Goal: Information Seeking & Learning: Learn about a topic

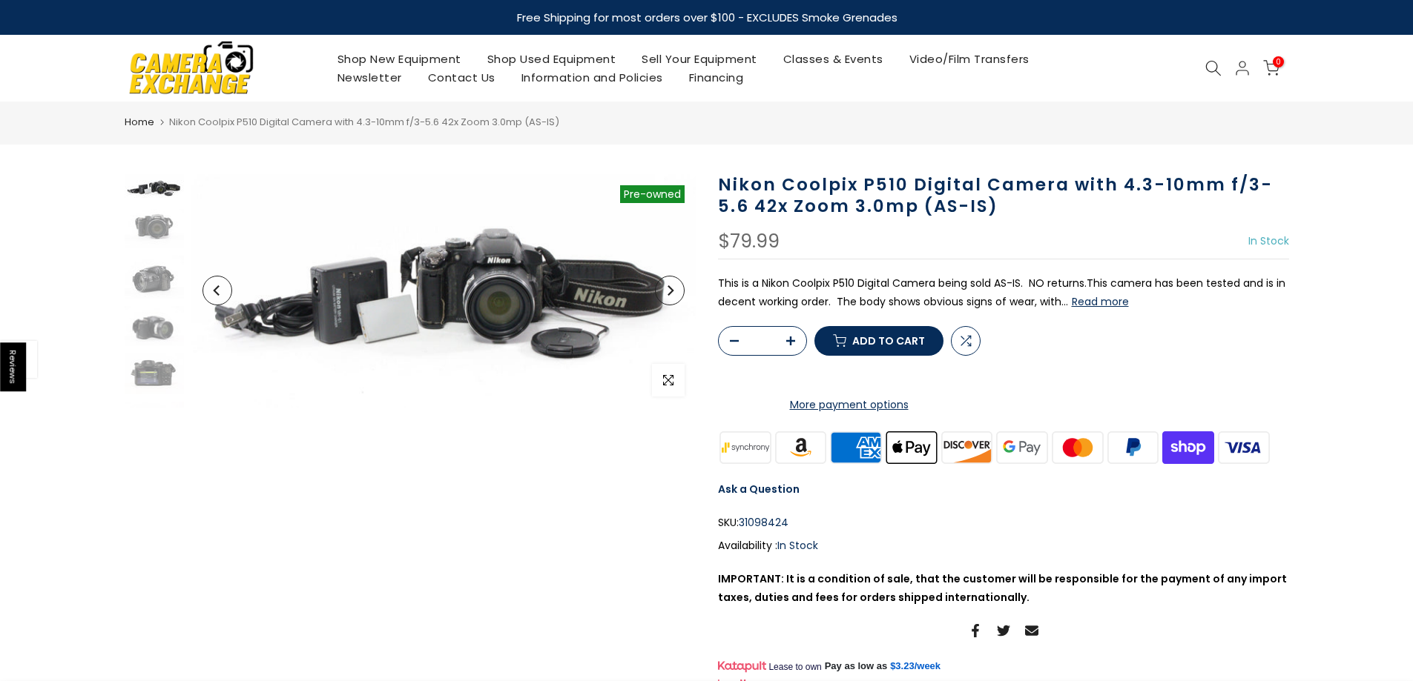
click at [1111, 300] on button "Read more" at bounding box center [1100, 301] width 57 height 13
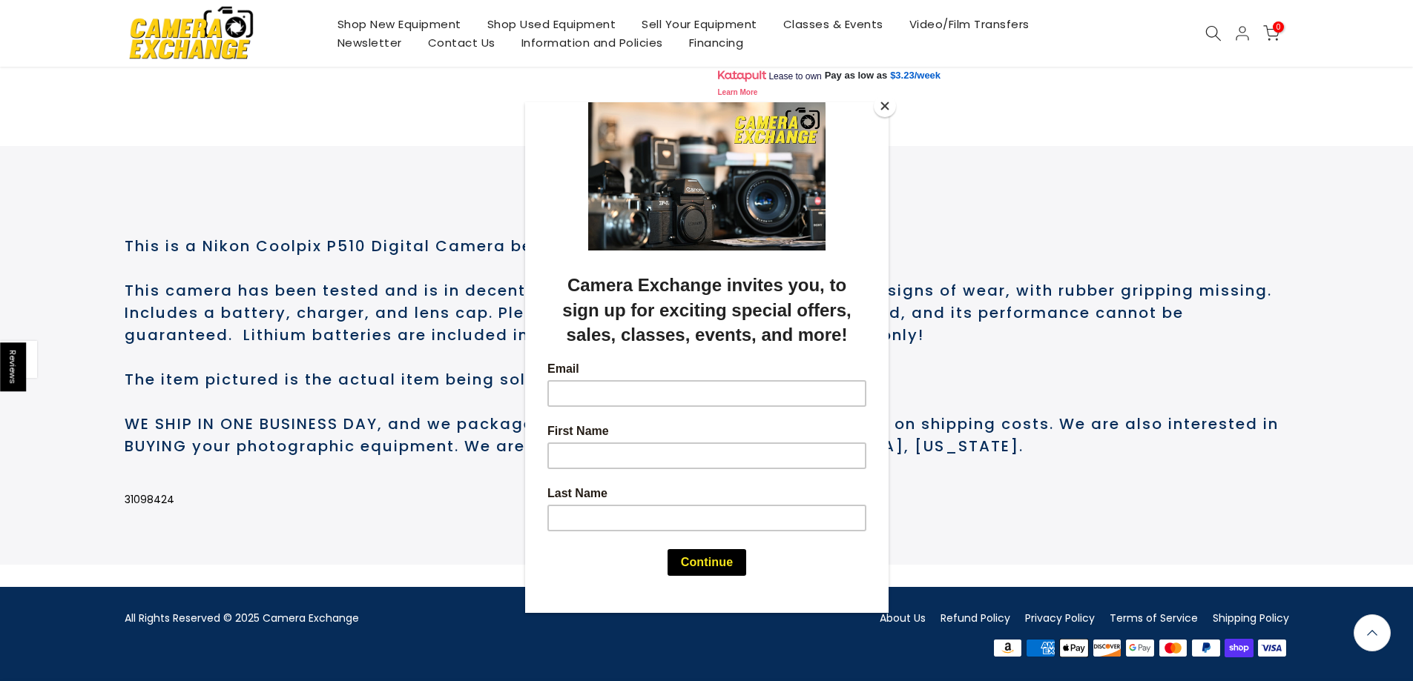
scroll to position [652, 0]
click at [887, 105] on button "Close" at bounding box center [885, 106] width 22 height 22
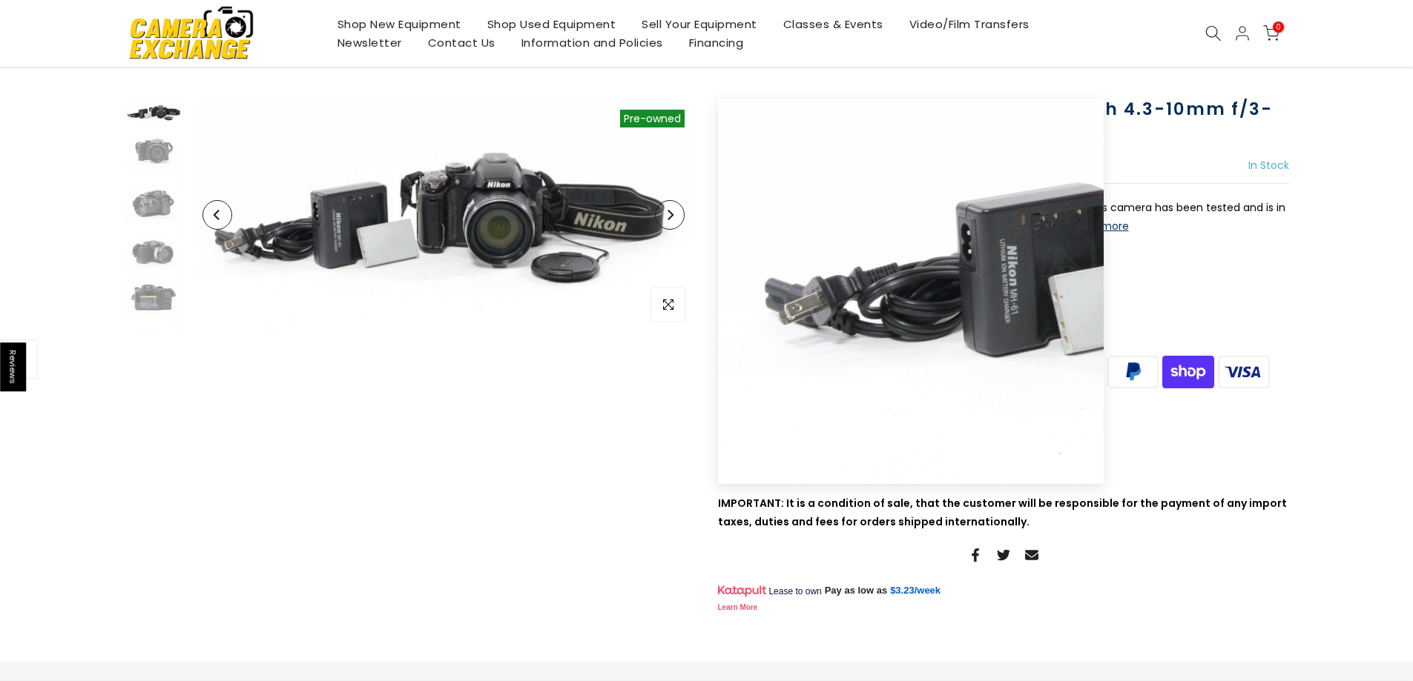
scroll to position [73, 0]
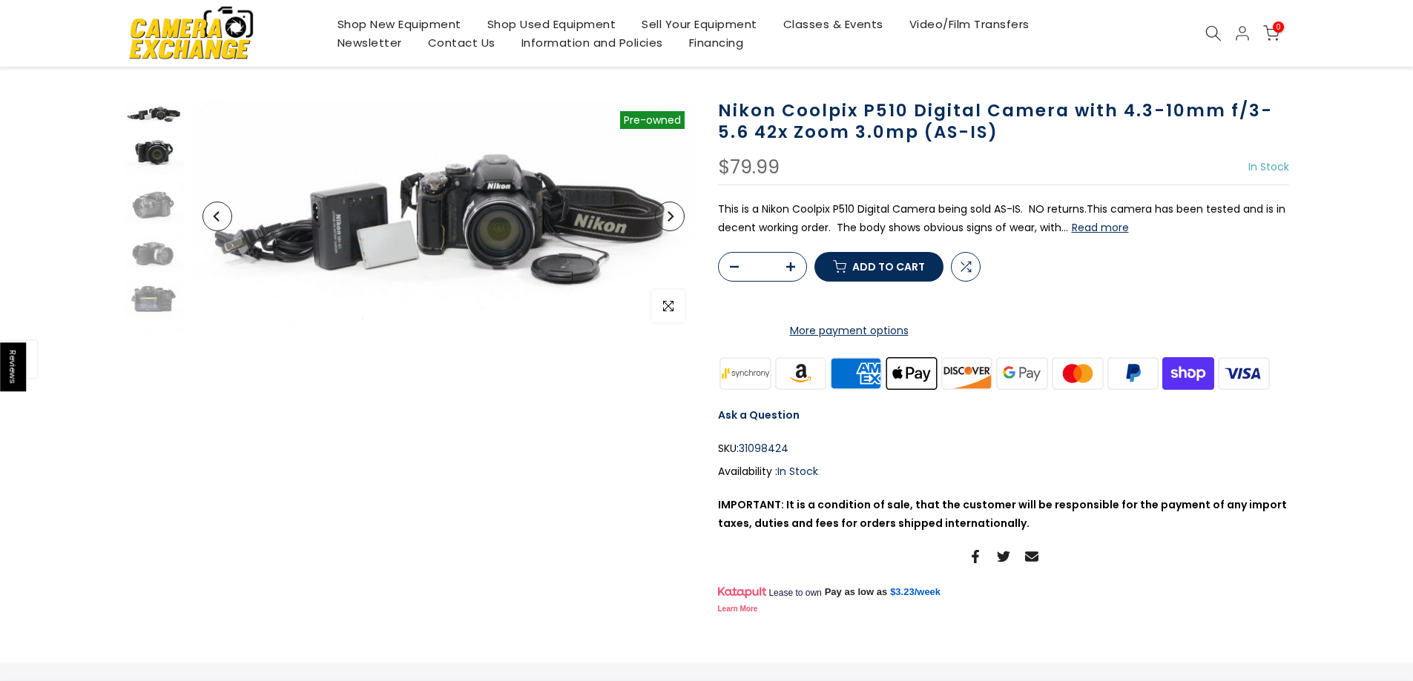
click at [145, 154] on img at bounding box center [154, 154] width 59 height 39
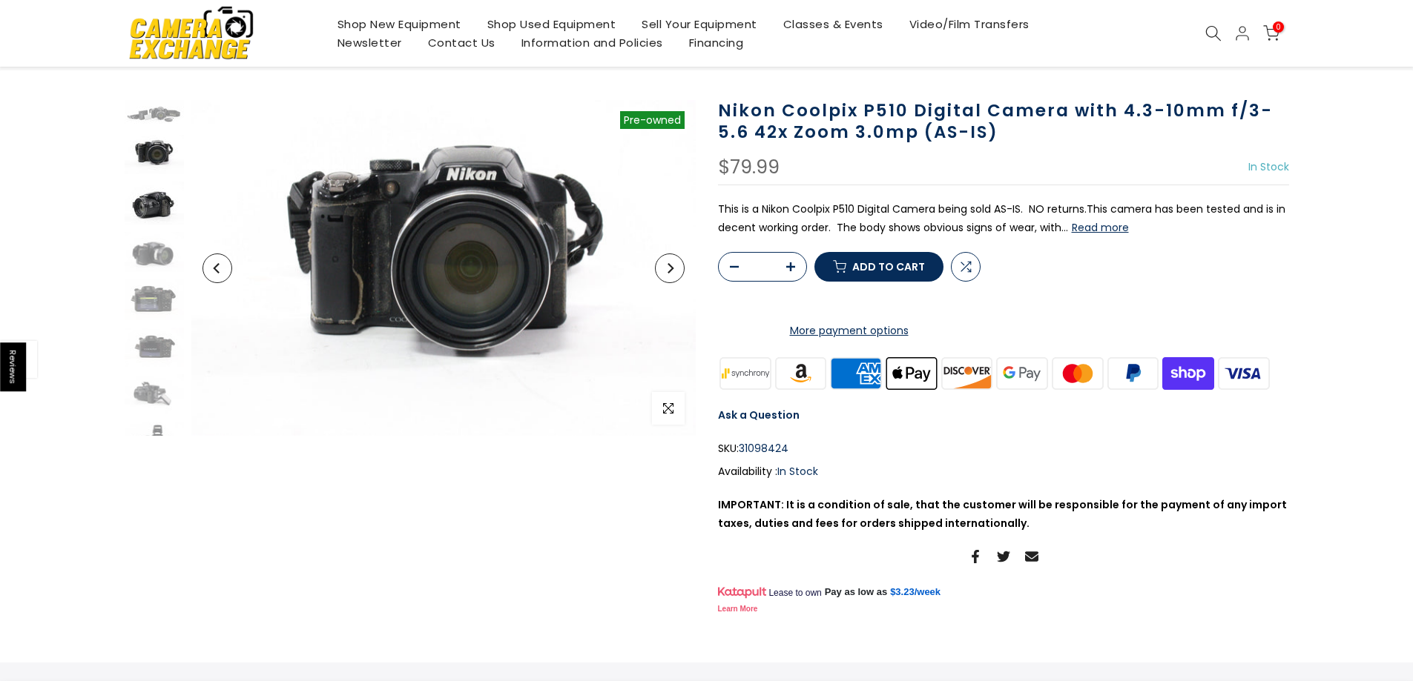
click at [144, 200] on img at bounding box center [154, 203] width 59 height 43
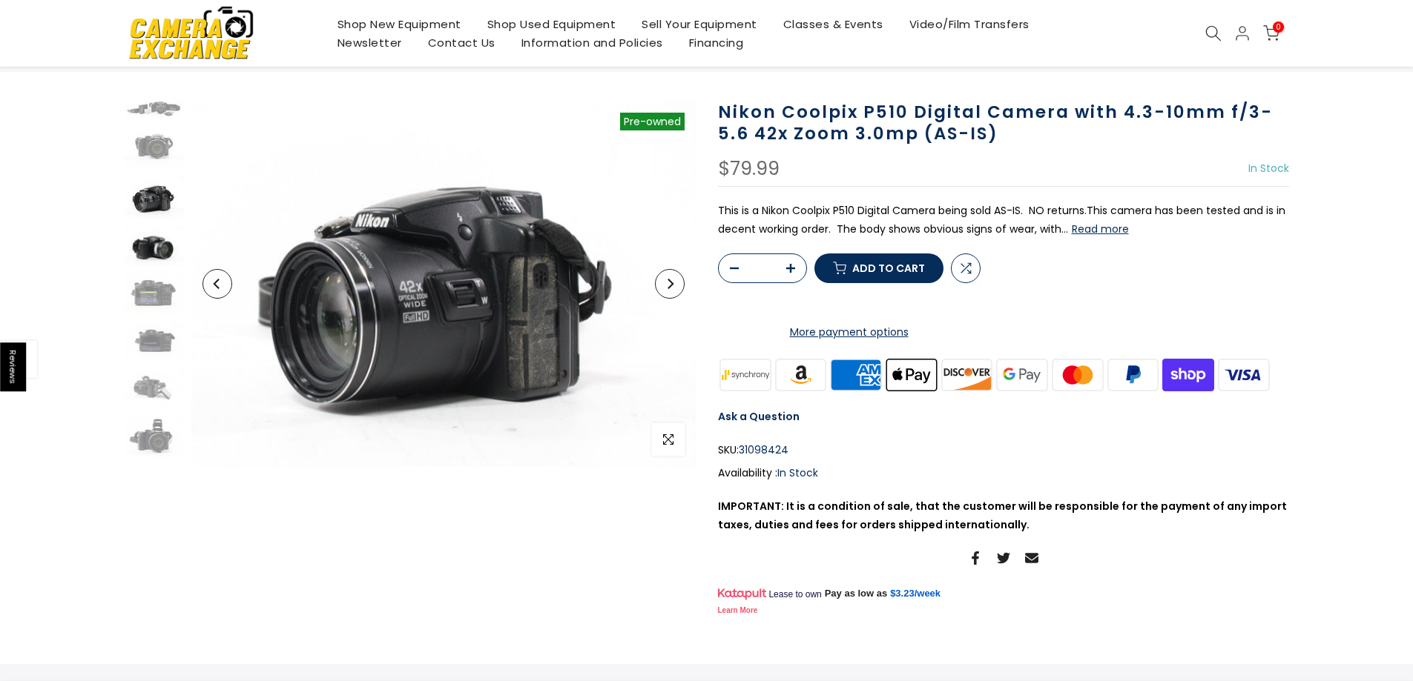
click at [151, 249] on img at bounding box center [154, 245] width 59 height 39
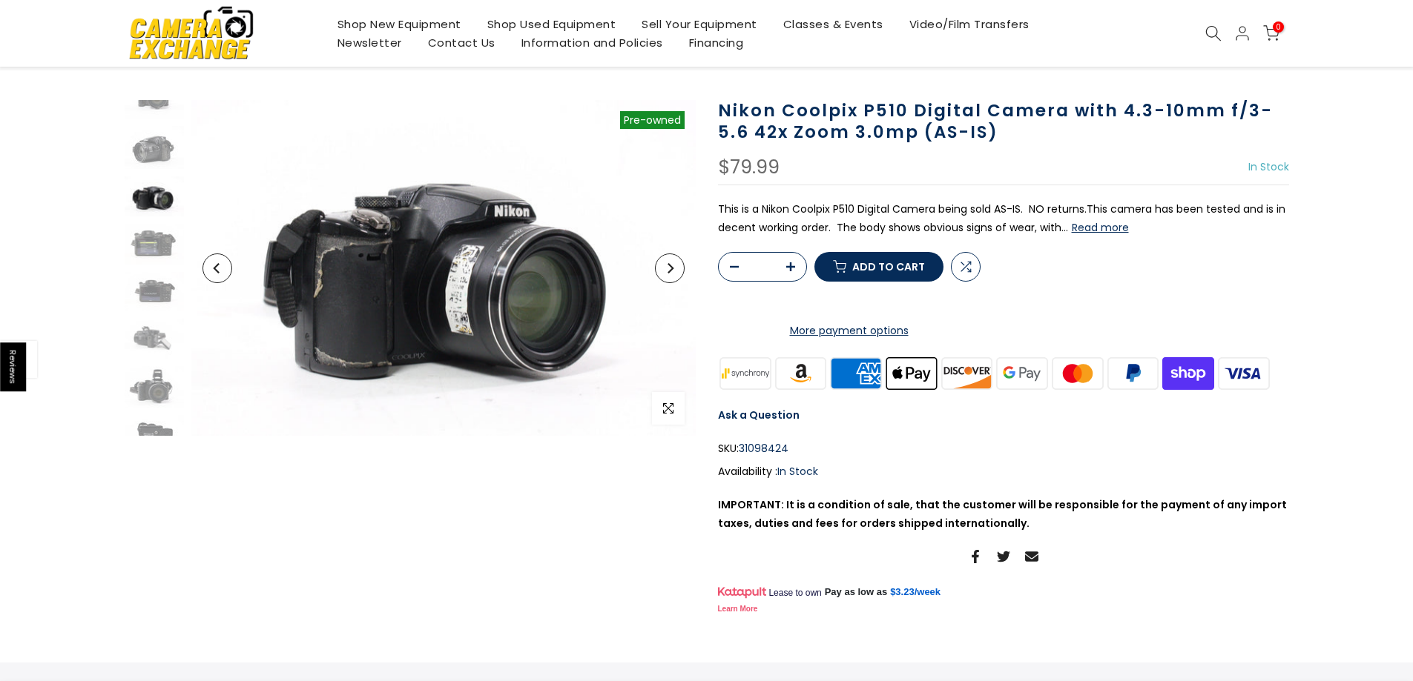
scroll to position [58, 0]
click at [151, 285] on img at bounding box center [154, 289] width 59 height 39
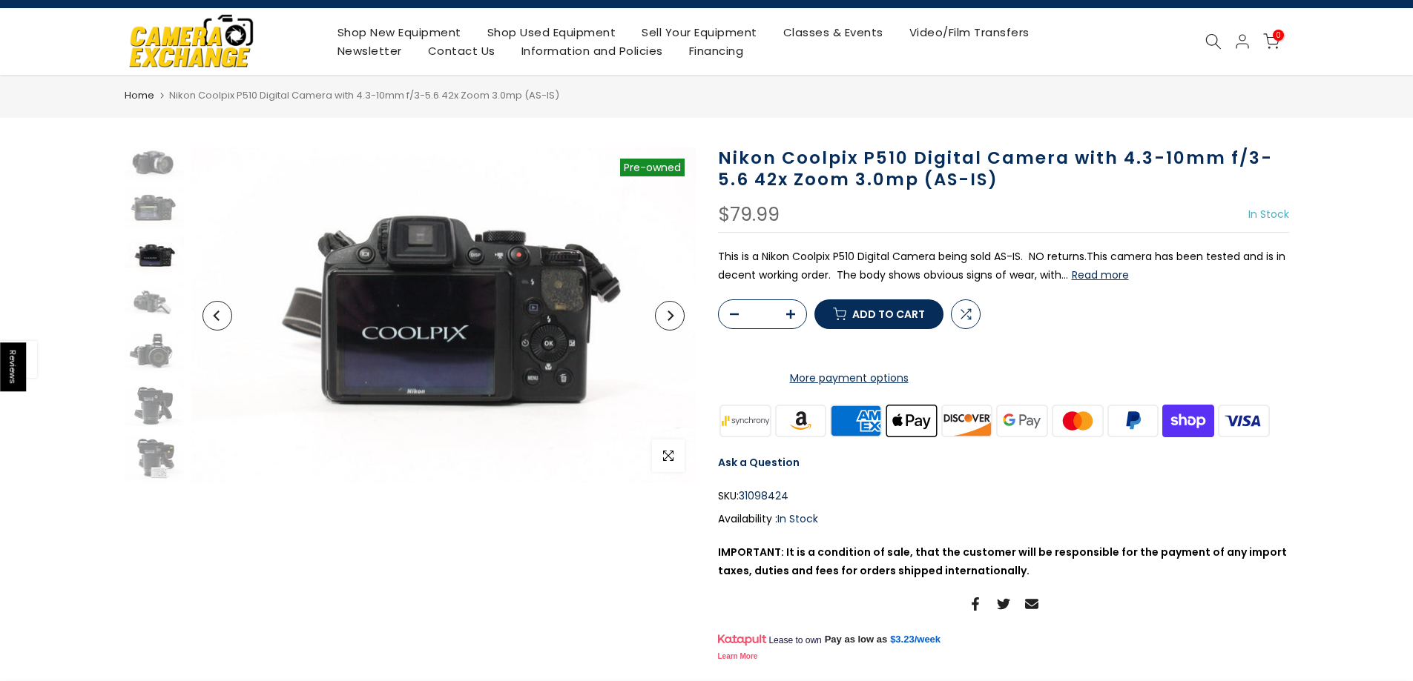
scroll to position [0, 0]
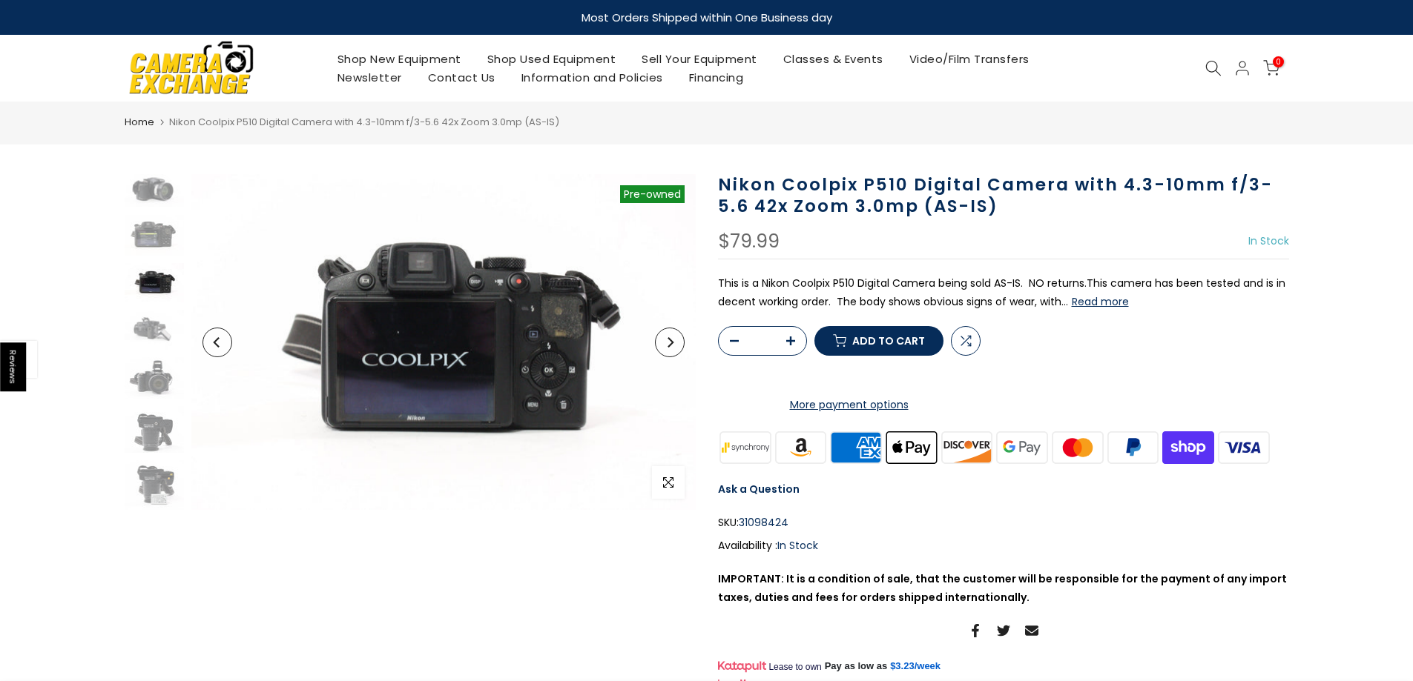
drag, startPoint x: 0, startPoint y: 208, endPoint x: 7, endPoint y: 190, distance: 19.3
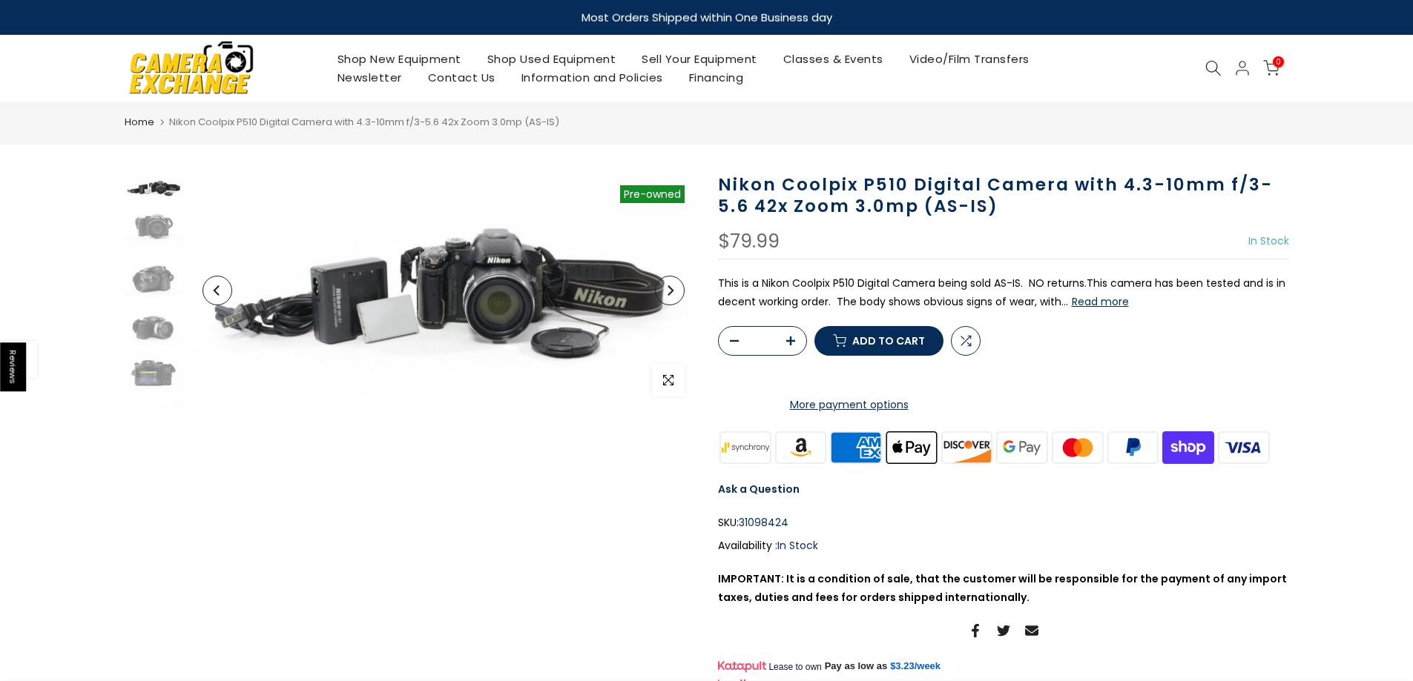
click at [140, 303] on div at bounding box center [153, 411] width 63 height 475
click at [153, 321] on img at bounding box center [154, 325] width 59 height 39
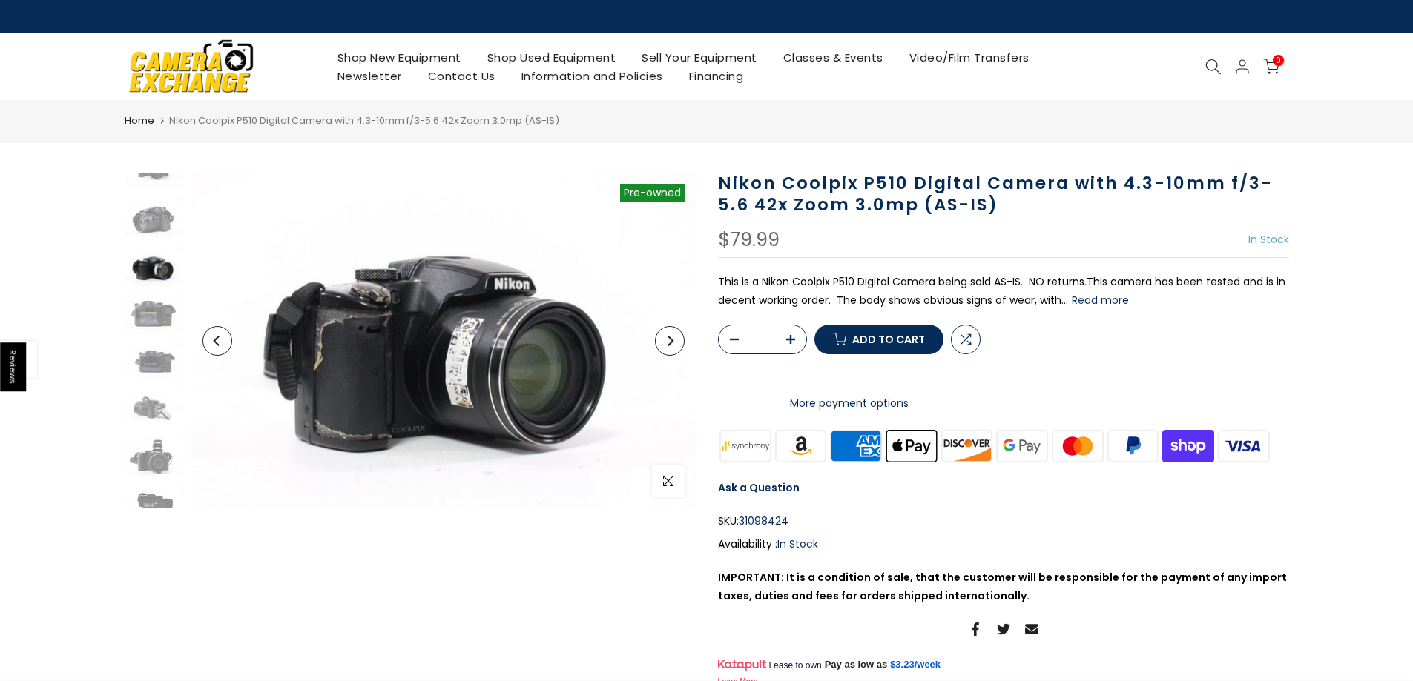
click at [157, 249] on img at bounding box center [154, 266] width 59 height 39
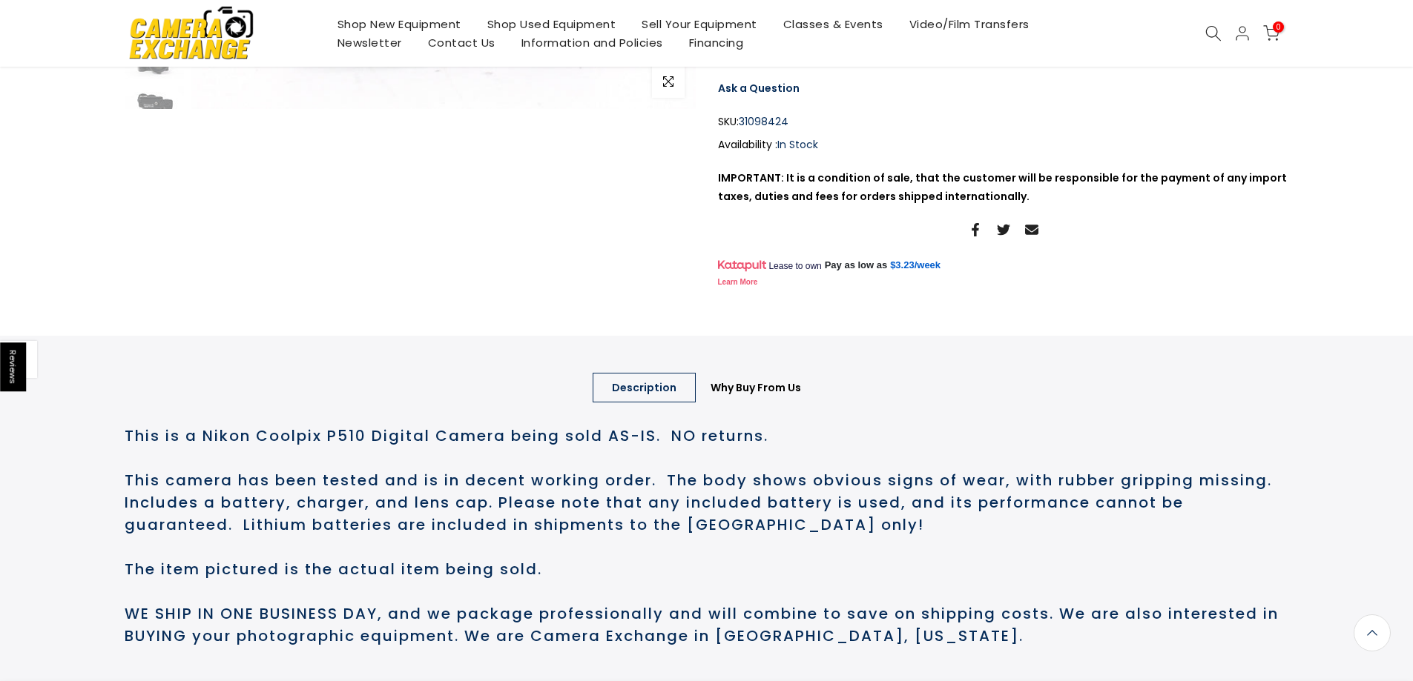
scroll to position [521, 0]
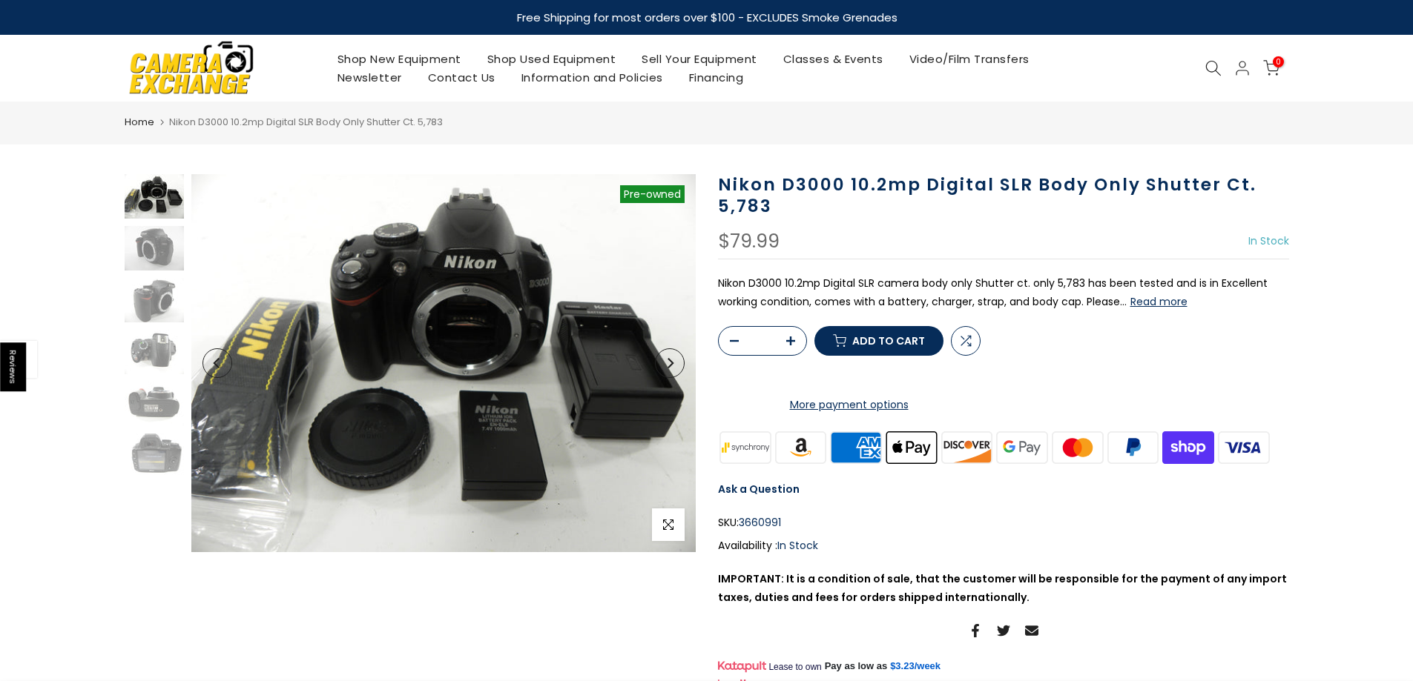
click at [1158, 300] on button "Read more" at bounding box center [1158, 301] width 57 height 13
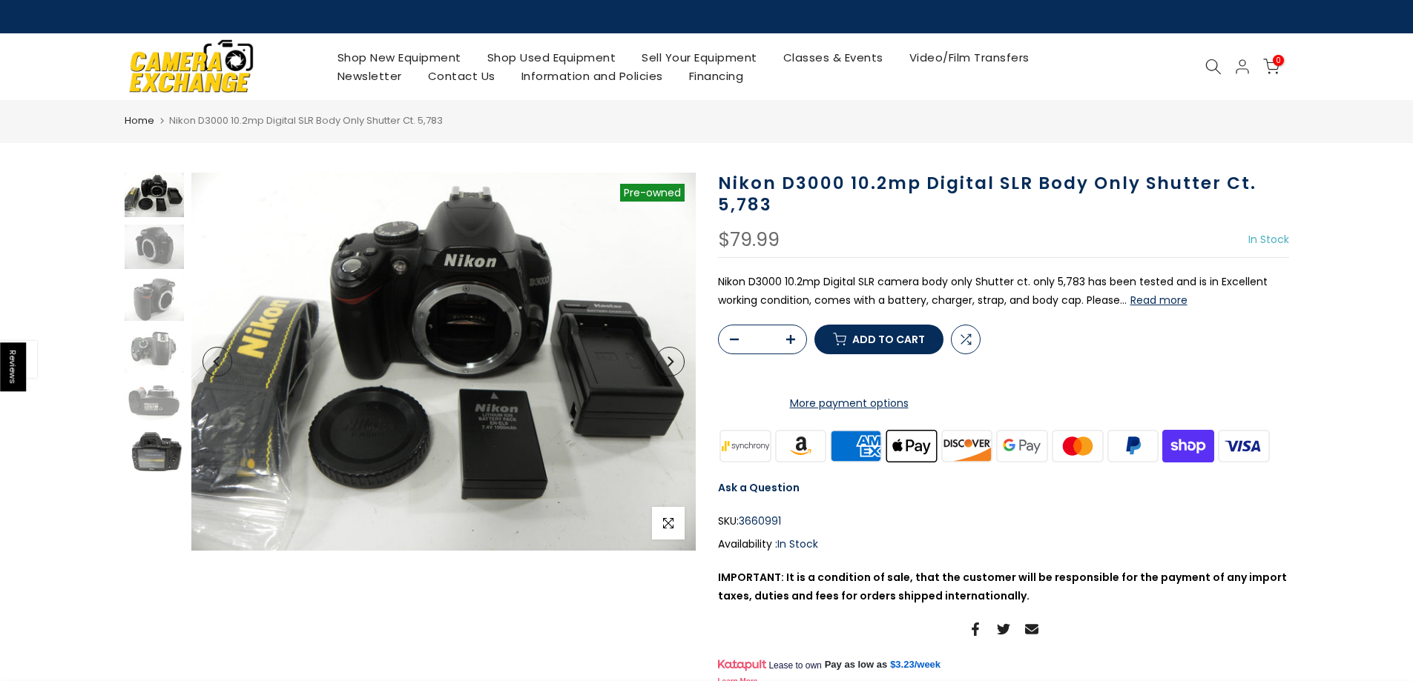
click at [143, 462] on img at bounding box center [154, 454] width 59 height 44
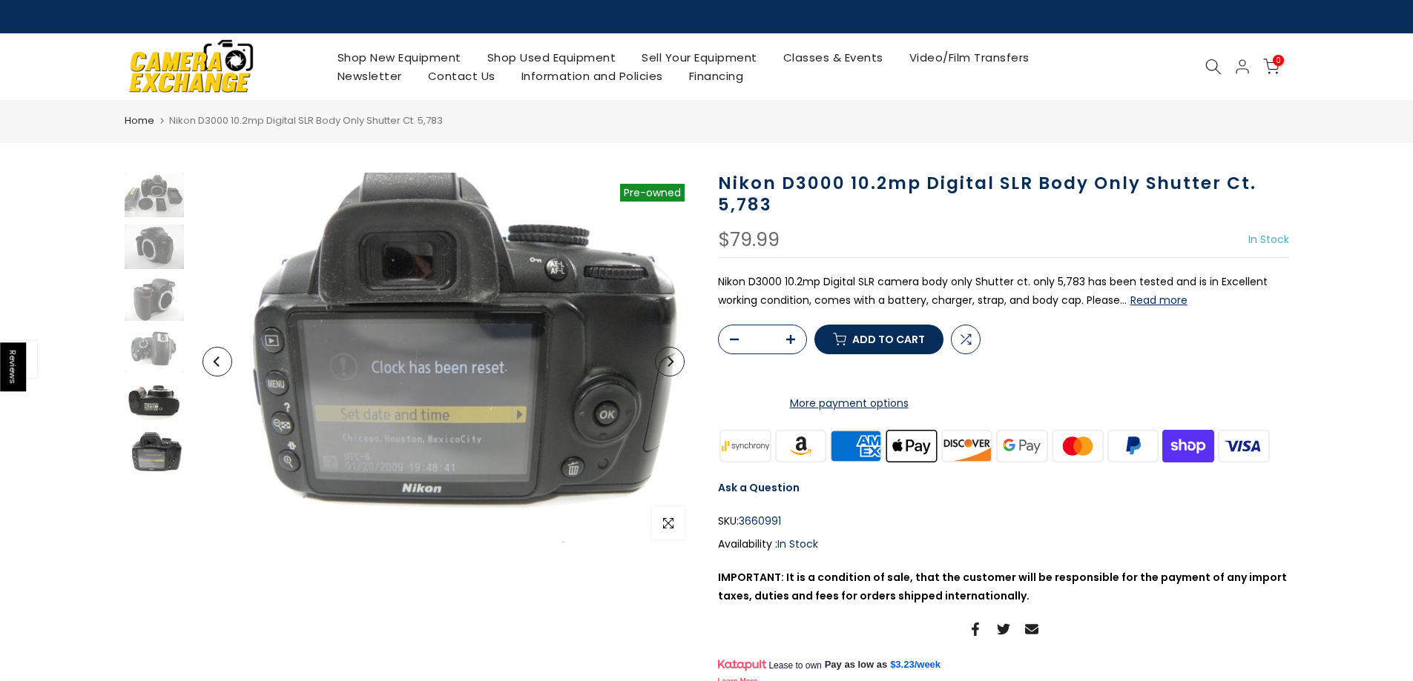
click at [158, 384] on img at bounding box center [154, 402] width 59 height 44
